Goal: Check status: Check status

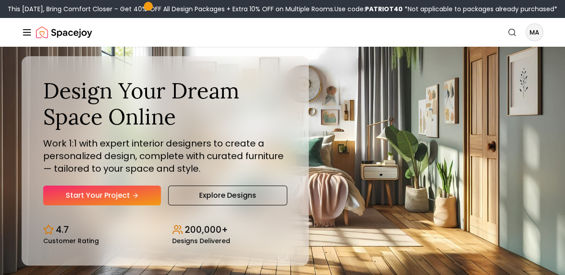
click at [27, 34] on icon "Global" at bounding box center [27, 32] width 11 height 11
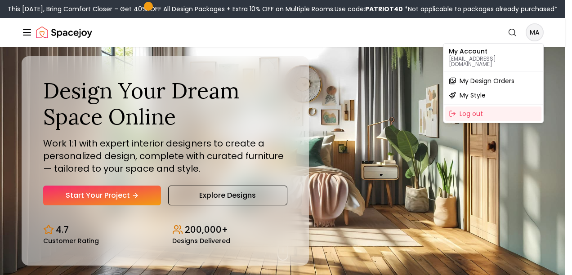
click at [478, 79] on span "My Design Orders" at bounding box center [487, 80] width 55 height 9
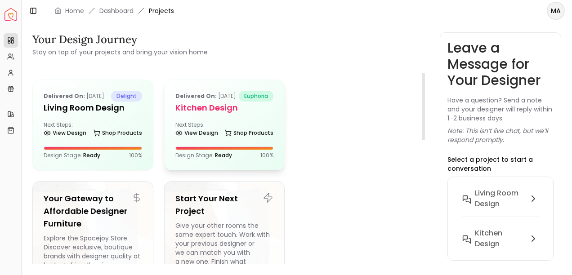
click at [233, 130] on div "Delivered on: [DATE] euphoria Kitchen Design Next Steps: View Design Shop Produ…" at bounding box center [225, 125] width 120 height 90
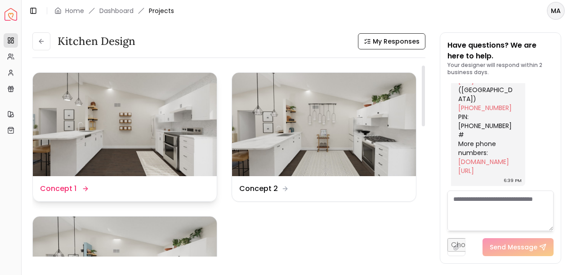
click at [85, 126] on img at bounding box center [125, 124] width 184 height 103
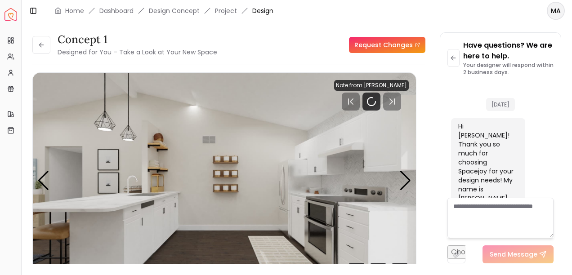
scroll to position [6211, 0]
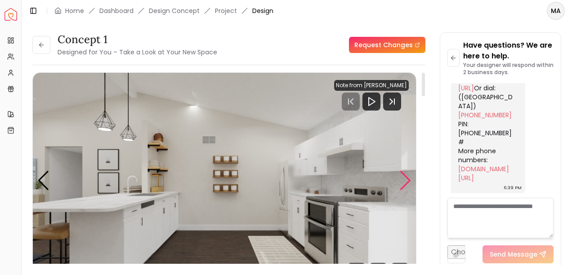
click at [407, 182] on div "Next slide" at bounding box center [405, 181] width 12 height 20
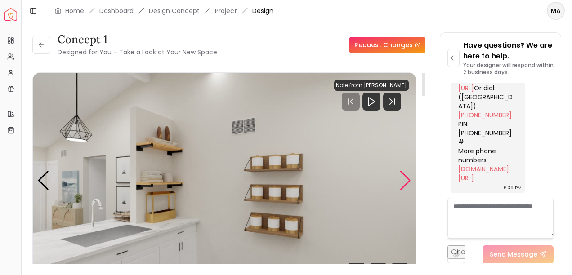
click at [407, 182] on div "Next slide" at bounding box center [405, 181] width 12 height 20
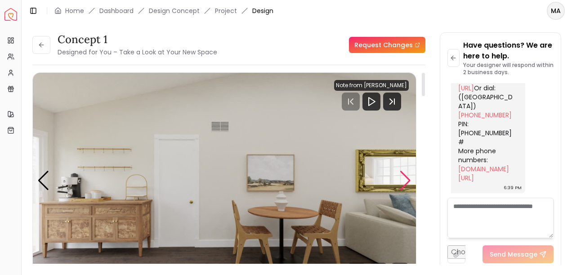
click at [407, 182] on div "Next slide" at bounding box center [405, 181] width 12 height 20
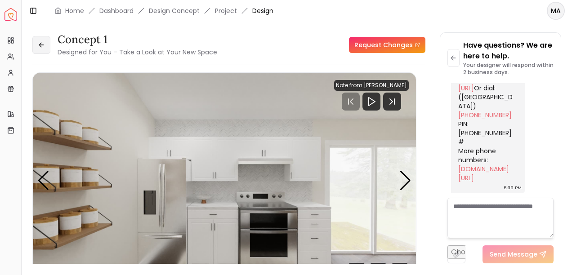
click at [36, 44] on button at bounding box center [41, 45] width 18 height 18
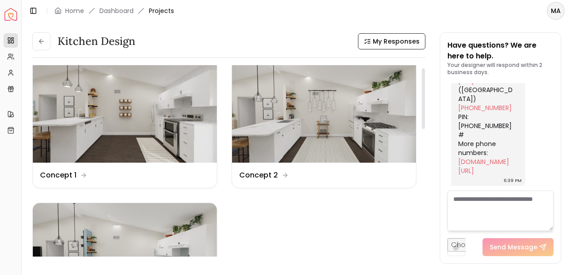
scroll to position [9, 0]
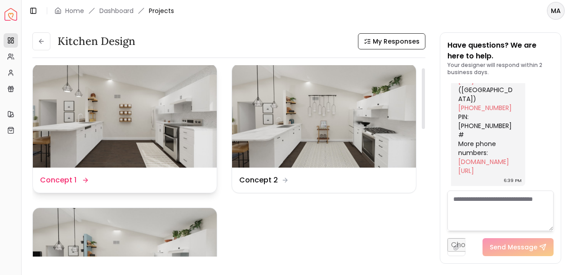
click at [165, 112] on img at bounding box center [125, 115] width 184 height 103
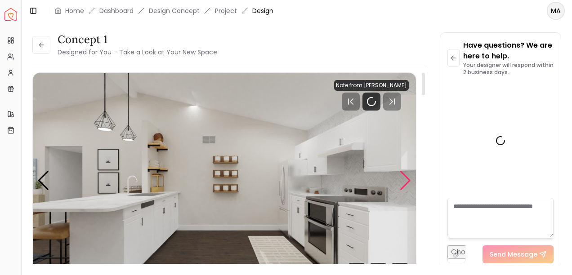
click at [408, 182] on div "Next slide" at bounding box center [405, 181] width 12 height 20
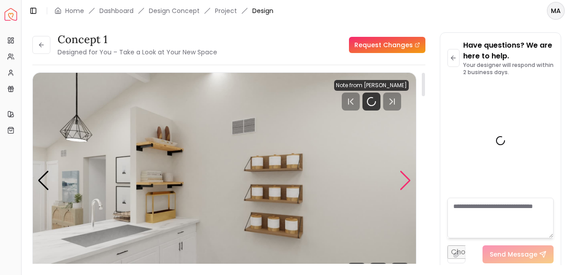
click at [408, 182] on div "Next slide" at bounding box center [405, 181] width 12 height 20
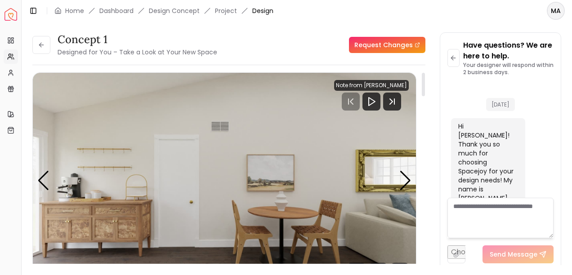
scroll to position [6211, 0]
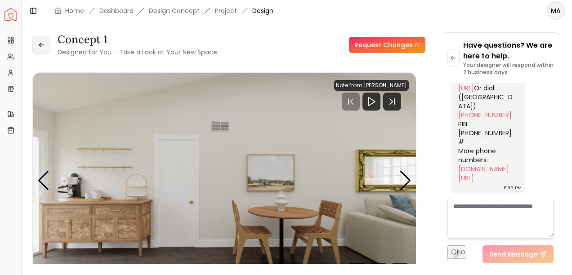
click at [39, 49] on button at bounding box center [41, 45] width 18 height 18
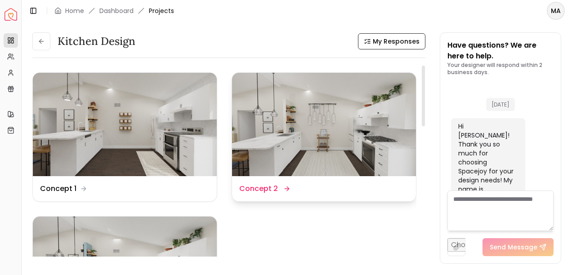
scroll to position [6218, 0]
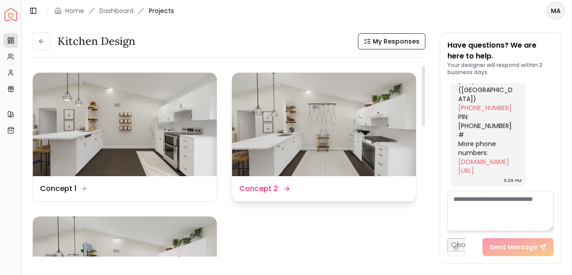
click at [325, 153] on img at bounding box center [324, 124] width 184 height 103
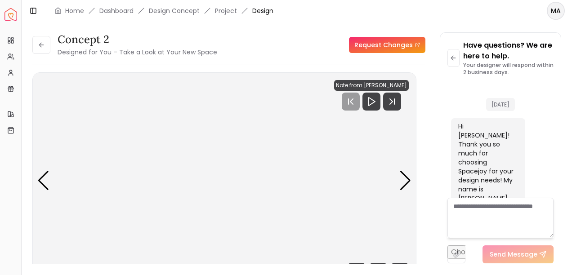
scroll to position [6211, 0]
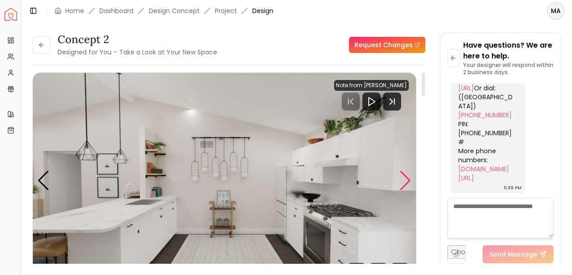
click at [407, 184] on div "Next slide" at bounding box center [405, 181] width 12 height 20
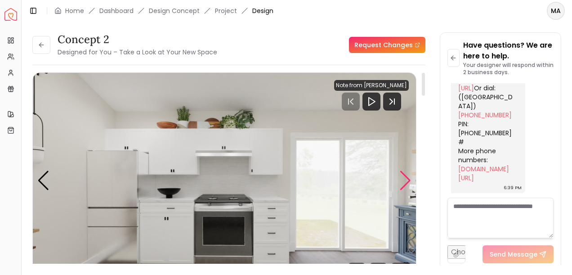
click at [407, 184] on div "Next slide" at bounding box center [405, 181] width 12 height 20
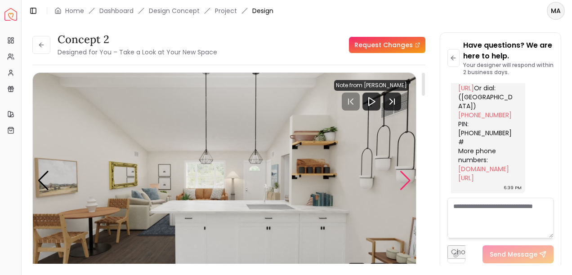
click at [407, 184] on div "Next slide" at bounding box center [405, 181] width 12 height 20
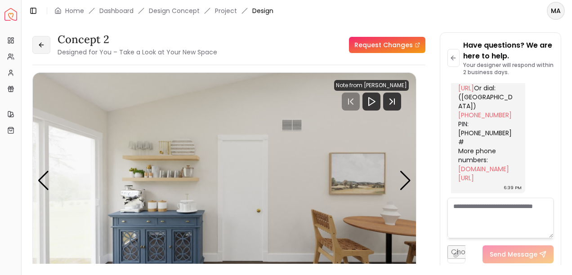
click at [42, 47] on icon at bounding box center [41, 44] width 7 height 7
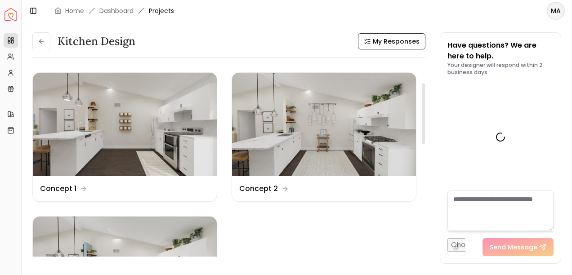
scroll to position [156, 0]
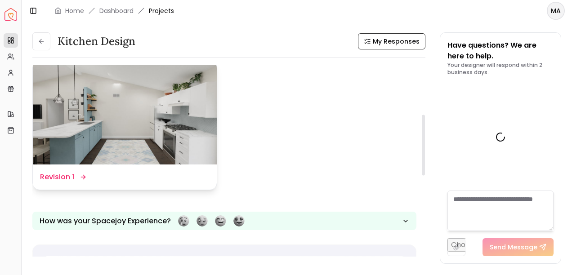
click at [134, 134] on img at bounding box center [125, 112] width 184 height 103
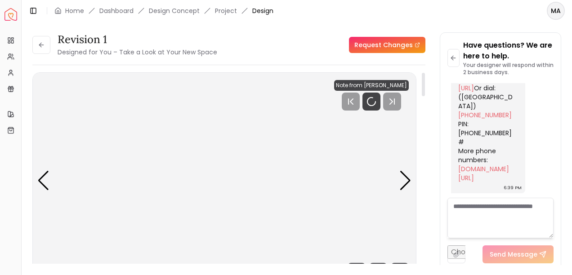
scroll to position [6211, 0]
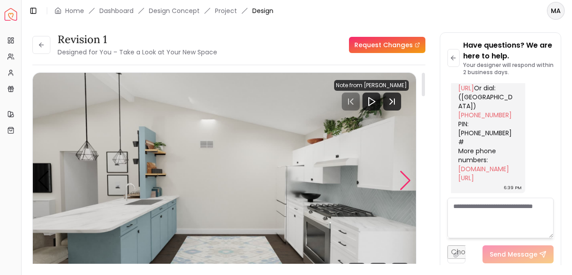
click at [408, 181] on div "Next slide" at bounding box center [405, 181] width 12 height 20
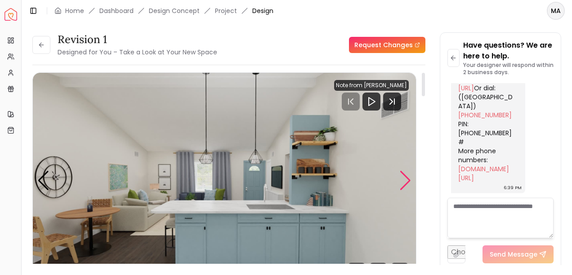
click at [408, 181] on div "Next slide" at bounding box center [405, 181] width 12 height 20
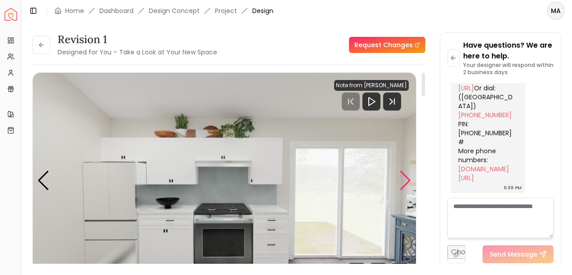
click at [408, 181] on div "Next slide" at bounding box center [405, 181] width 12 height 20
